Goal: Learn about a topic

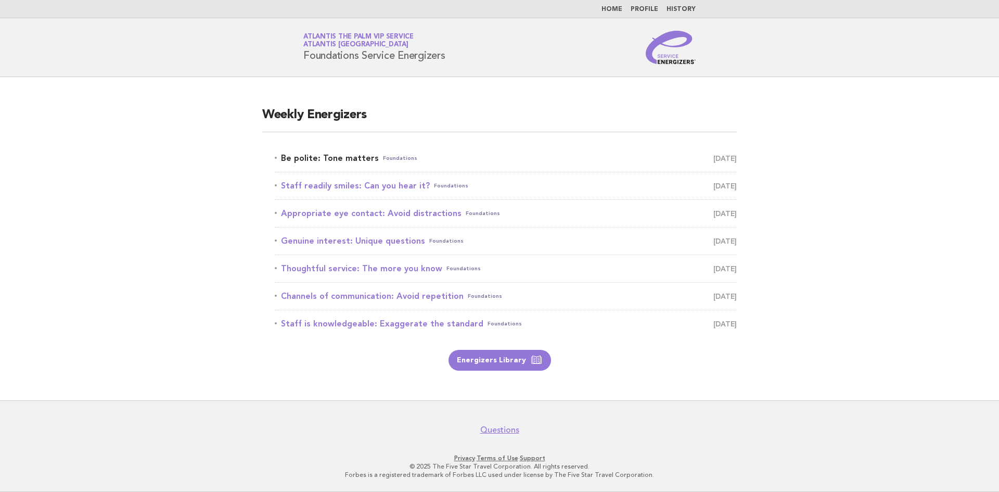
drag, startPoint x: 0, startPoint y: 0, endPoint x: 324, endPoint y: 155, distance: 358.7
click at [324, 155] on link "Be polite: Tone matters Foundations September 20" at bounding box center [506, 158] width 462 height 15
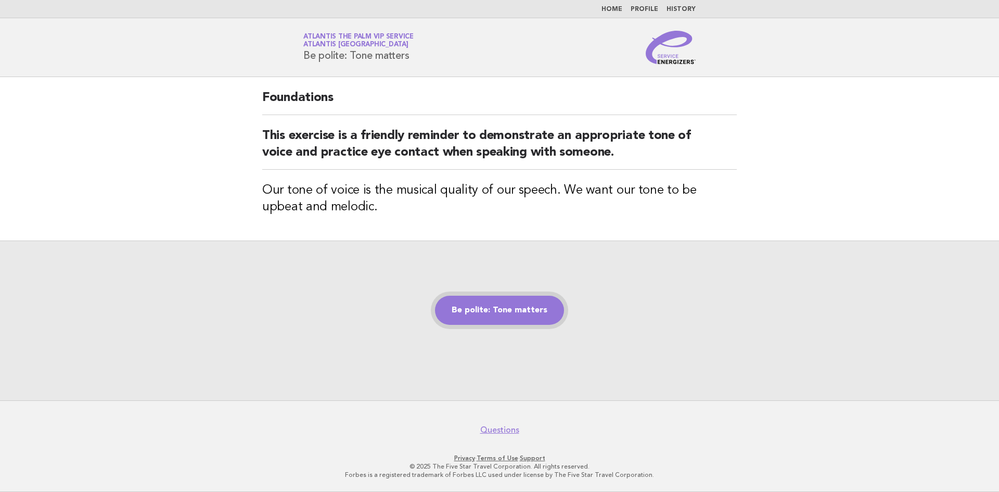
click at [523, 314] on link "Be polite: Tone matters" at bounding box center [499, 310] width 129 height 29
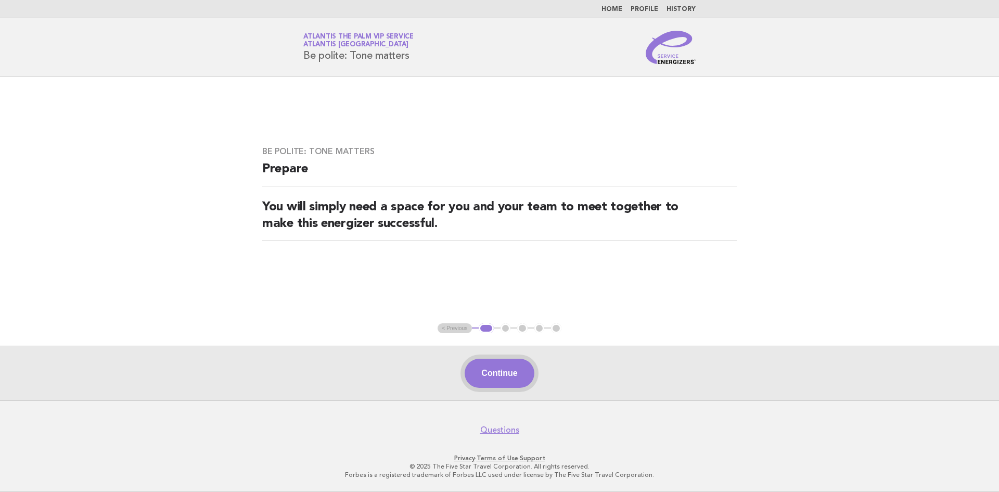
click at [493, 377] on button "Continue" at bounding box center [499, 373] width 69 height 29
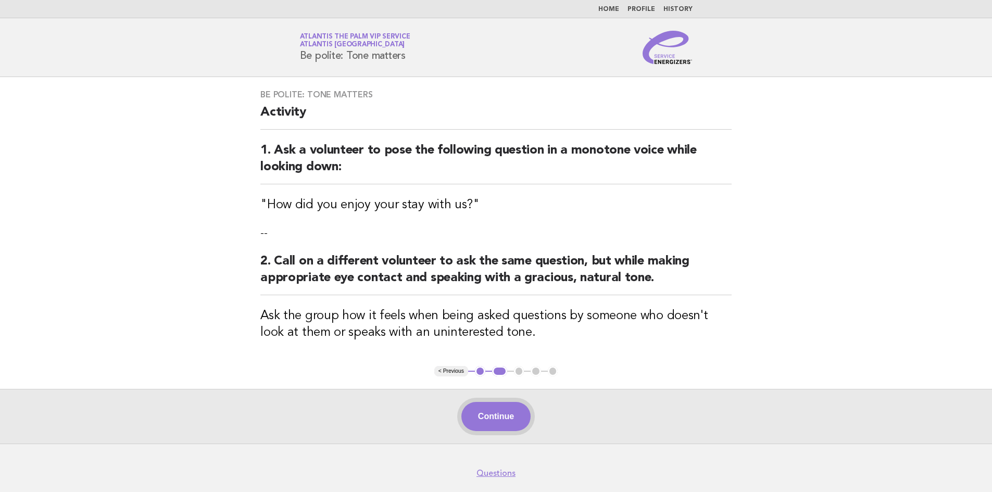
click at [506, 412] on button "Continue" at bounding box center [495, 416] width 69 height 29
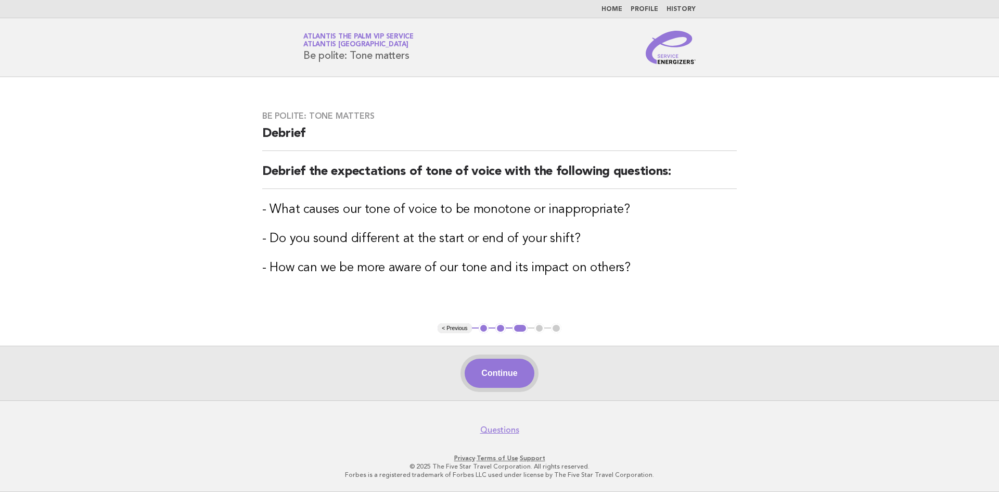
click at [489, 378] on button "Continue" at bounding box center [499, 373] width 69 height 29
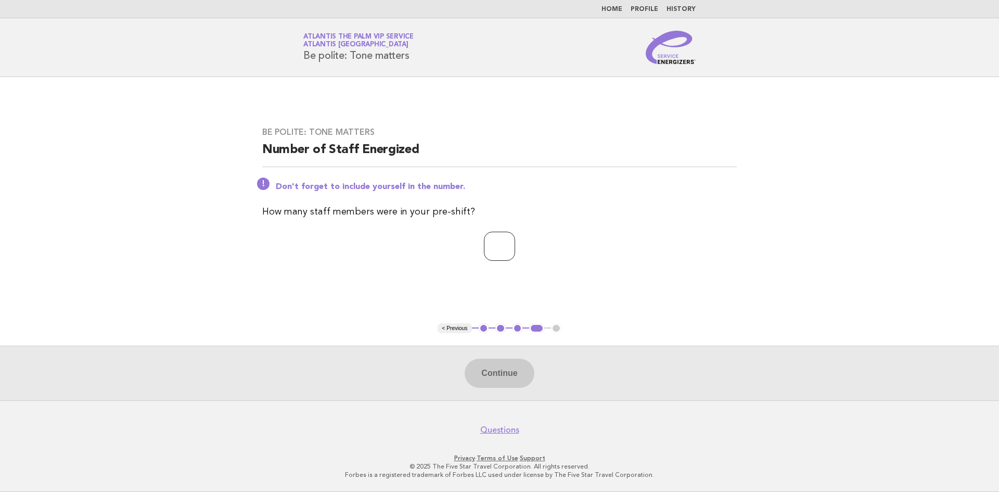
click at [500, 250] on input "number" at bounding box center [499, 246] width 31 height 29
type input "*"
click at [493, 377] on button "Continue" at bounding box center [499, 373] width 69 height 29
